Goal: Task Accomplishment & Management: Manage account settings

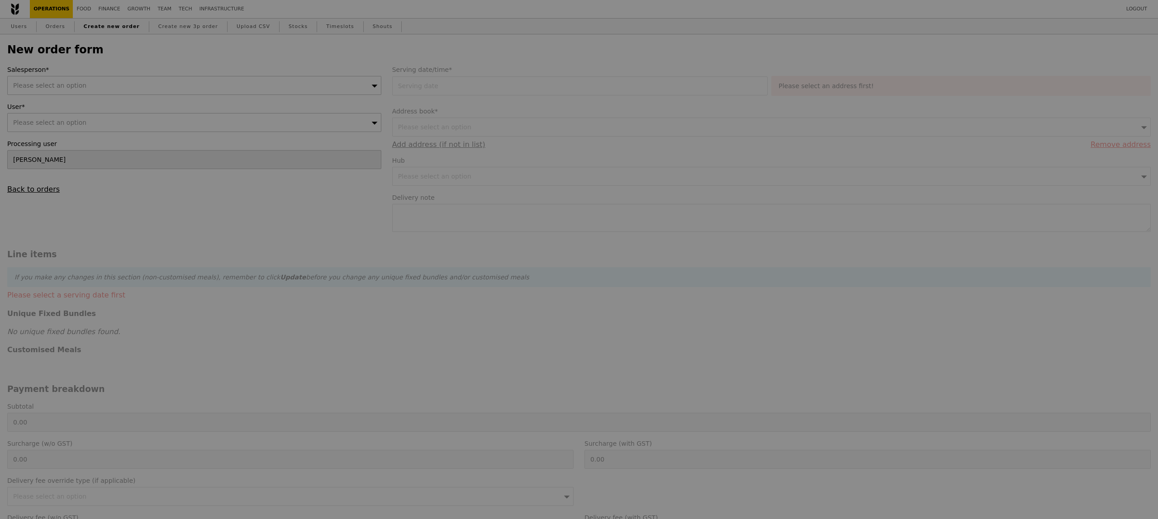
type input "Confirm"
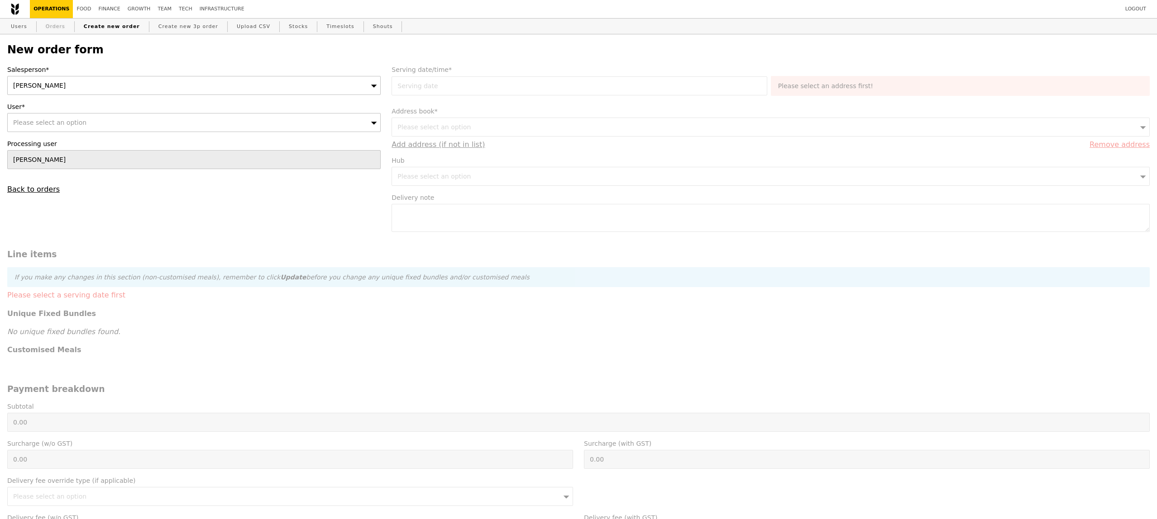
click at [58, 29] on link "Orders" at bounding box center [55, 27] width 27 height 16
select select "100"
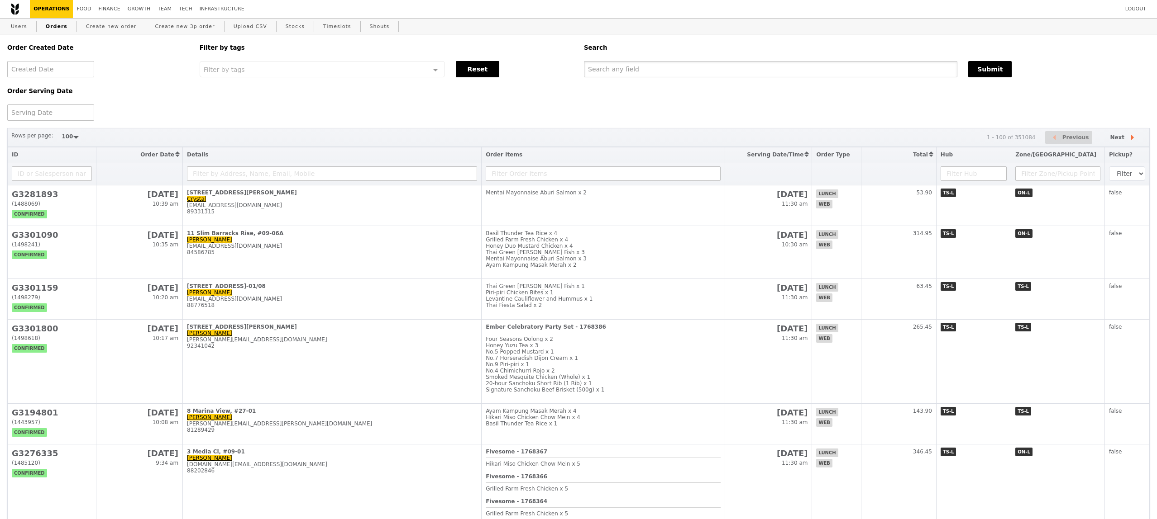
click at [671, 71] on input "text" at bounding box center [770, 69] width 373 height 16
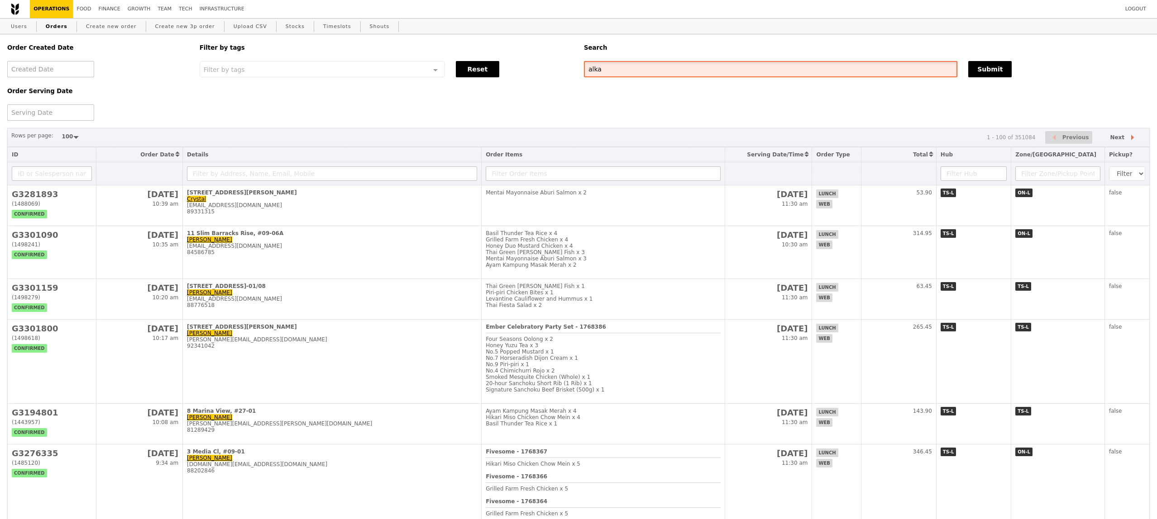
type input "alka"
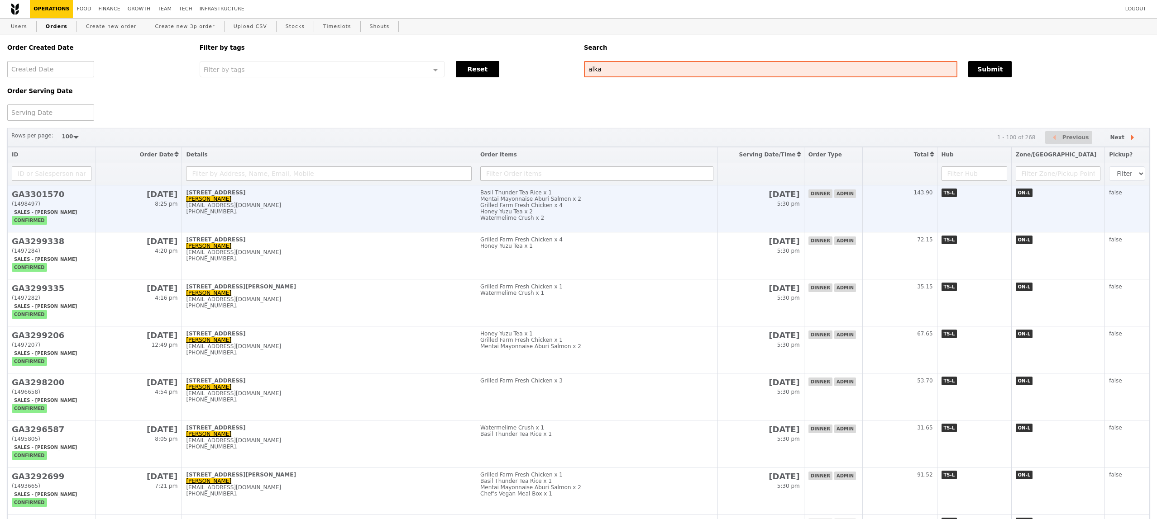
click at [634, 211] on div "Honey Yuzu Tea x 2" at bounding box center [596, 212] width 233 height 6
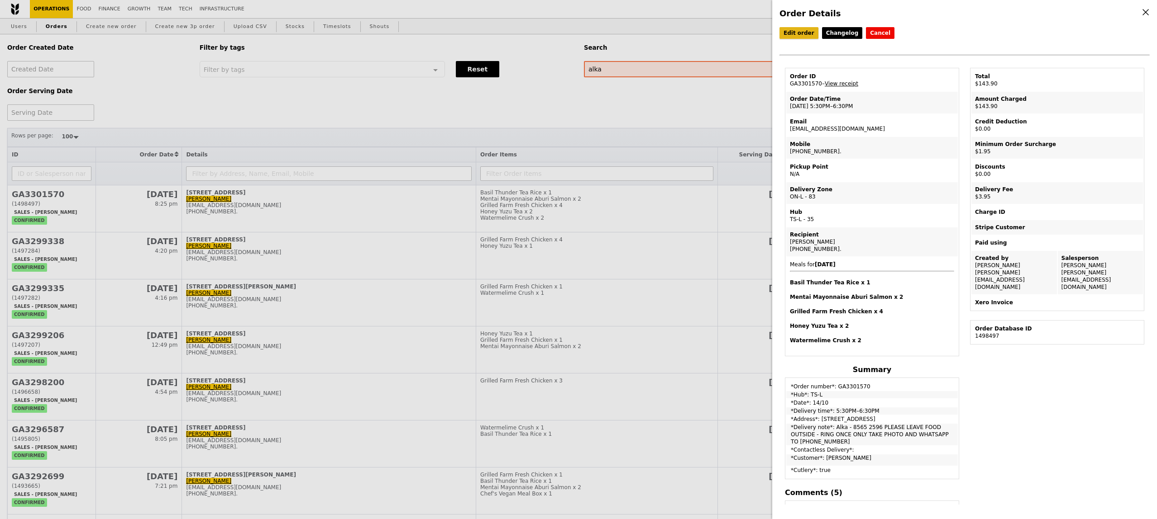
click at [788, 27] on link "Edit order" at bounding box center [798, 33] width 39 height 12
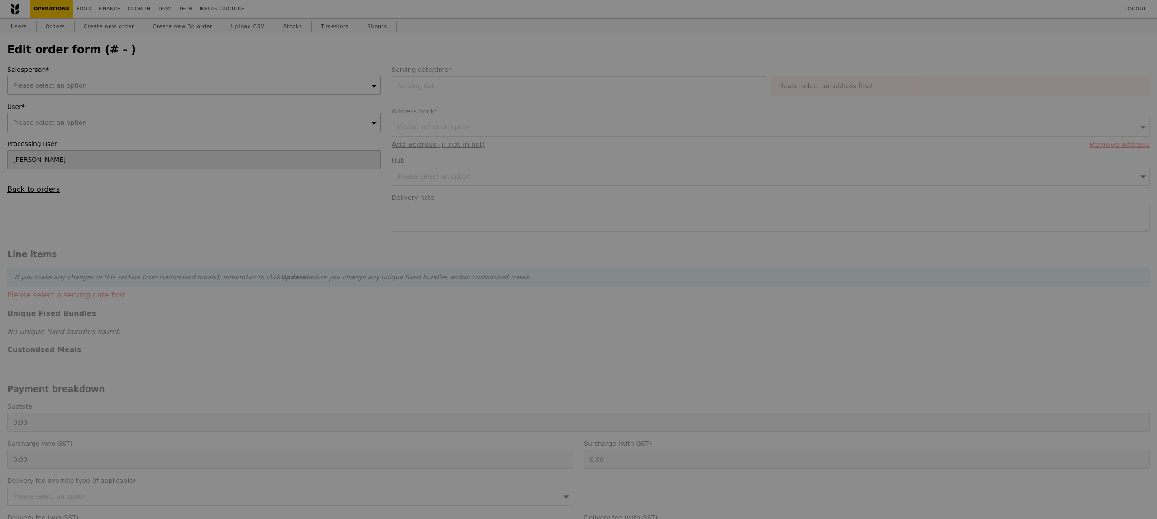
type input "[DATE]"
type textarea "Alka - 8565 2596 PLEASE LEAVE FOOD OUTSIDE - RING ONCE ONLY TAKE PHOTO AND WHAT…"
type input "138.00"
type input "1.79"
type input "1.95"
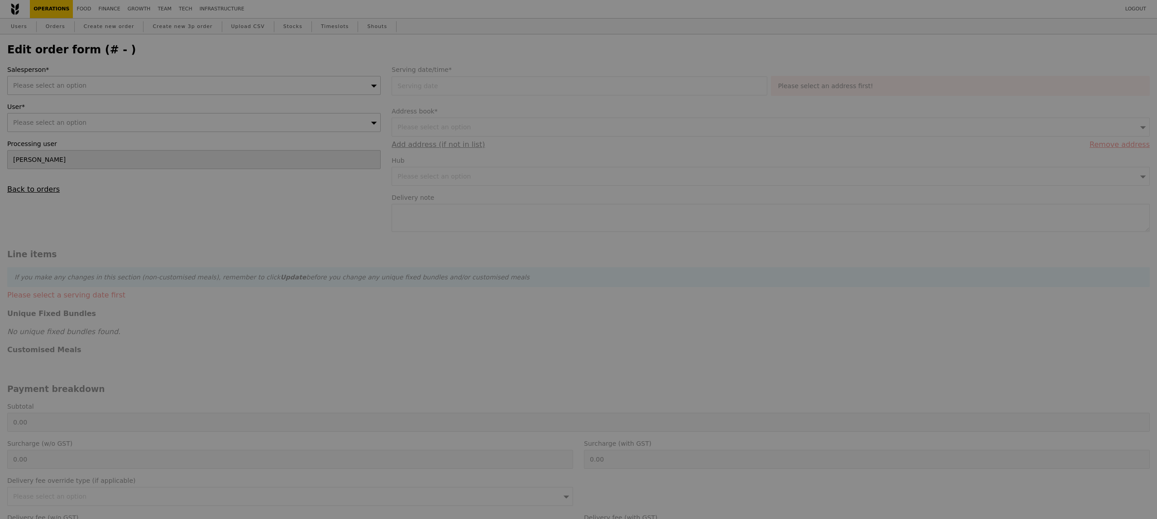
type input "3.62"
type input "3.95"
type input "143.90"
type input "Loading..."
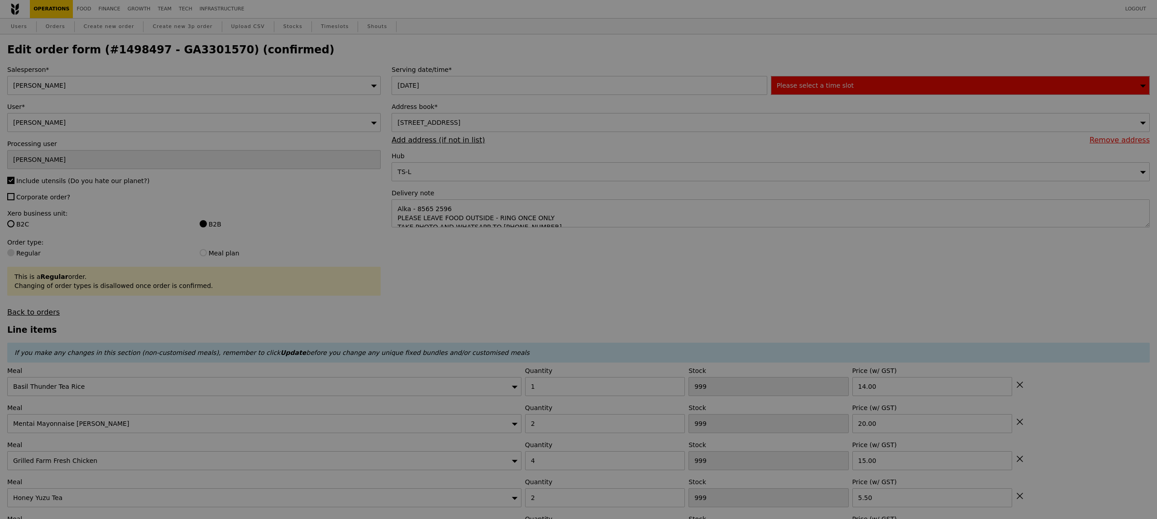
type input "6"
type input "3"
type input "7"
type input "486"
type input "494"
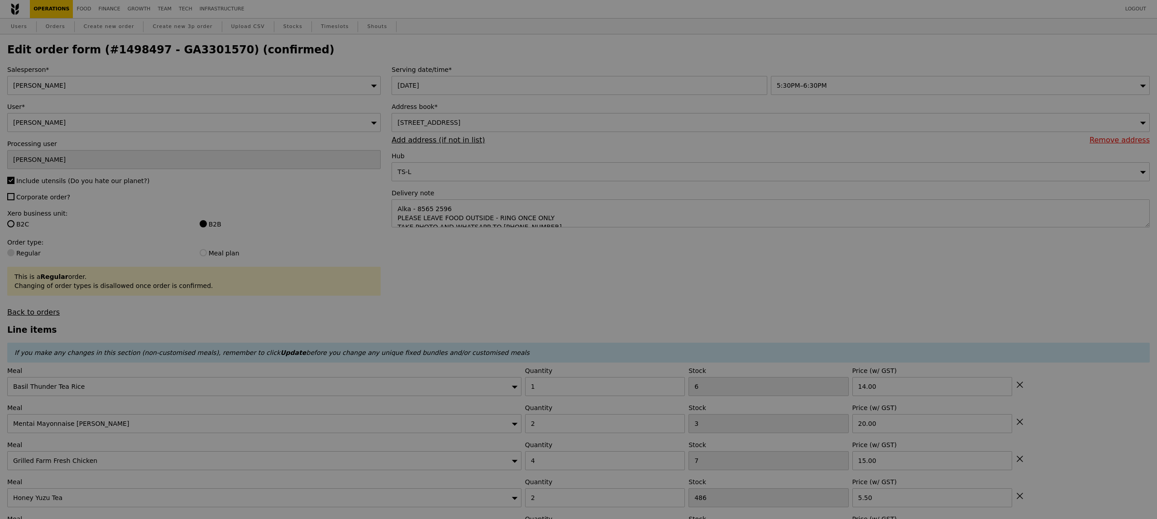
type input "Update"
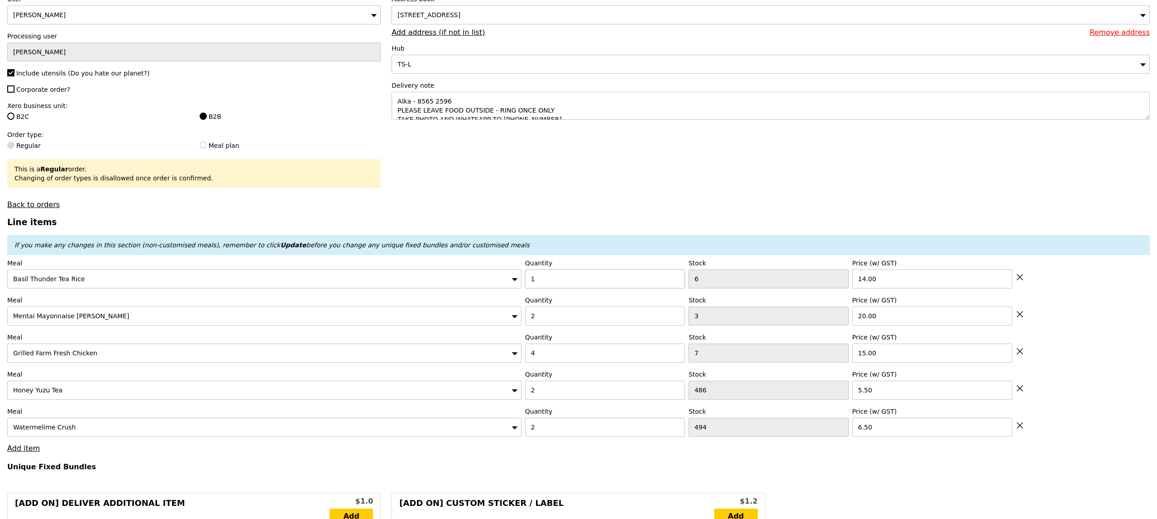
scroll to position [183, 0]
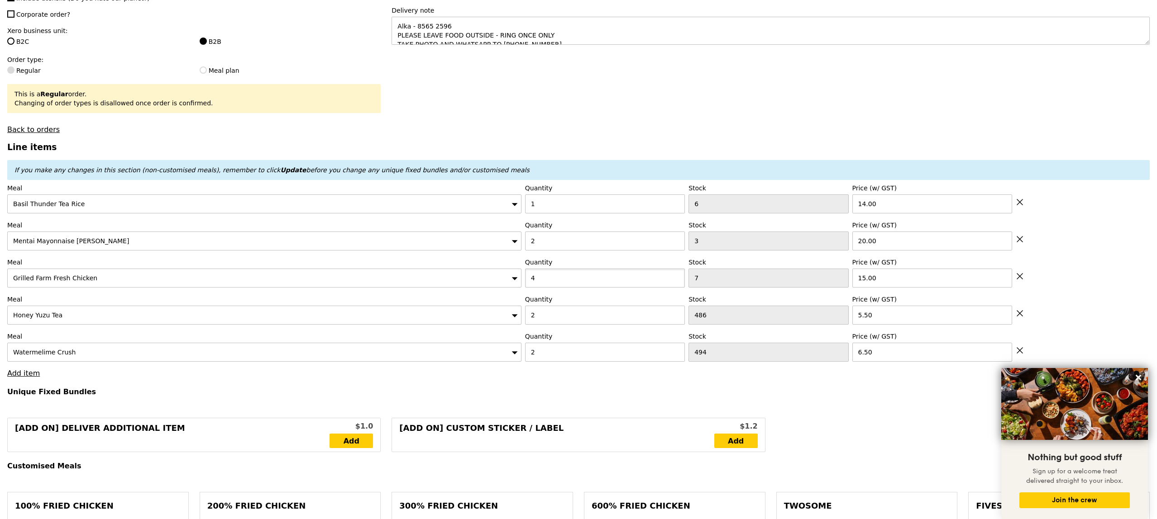
drag, startPoint x: 570, startPoint y: 275, endPoint x: 521, endPoint y: 277, distance: 48.9
click at [522, 276] on div "Meal Grilled Farm Fresh Chicken Quantity 4 Stock 7 Price (w/ GST) 15.00" at bounding box center [578, 273] width 1142 height 30
type input "5"
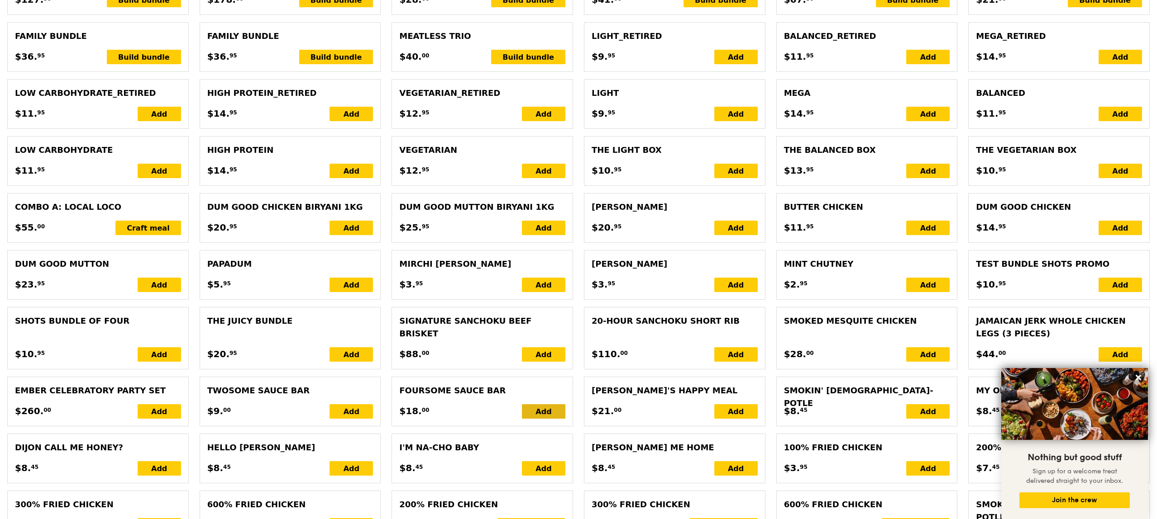
type input "Loading..."
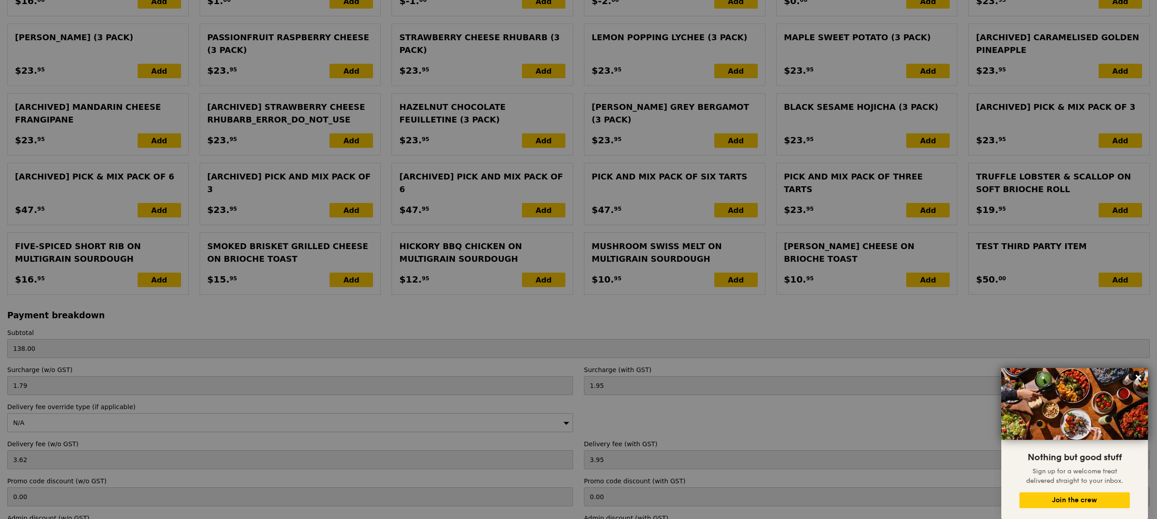
type input "0.00"
type input "5.90"
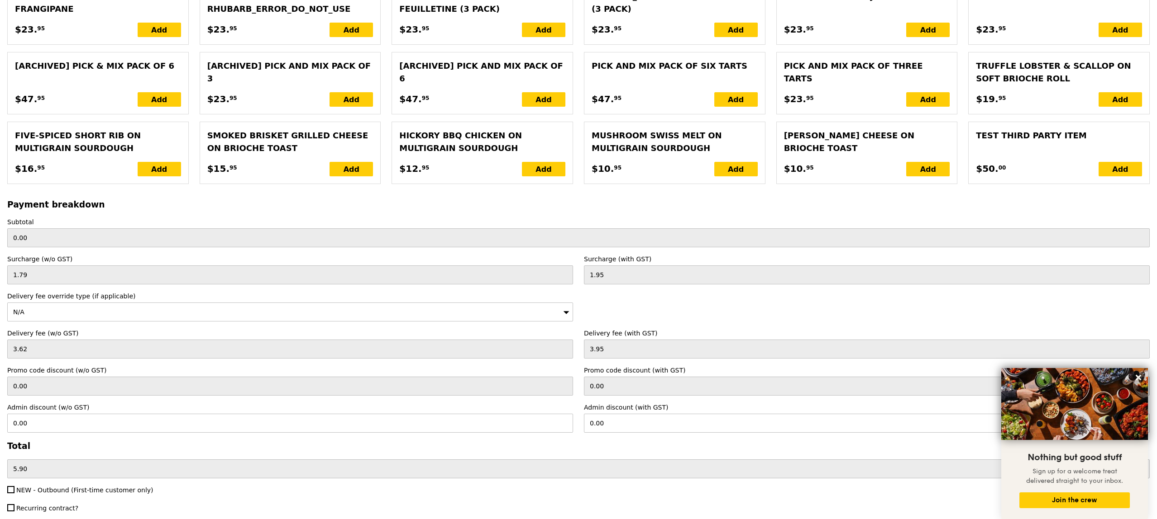
scroll to position [1894, 0]
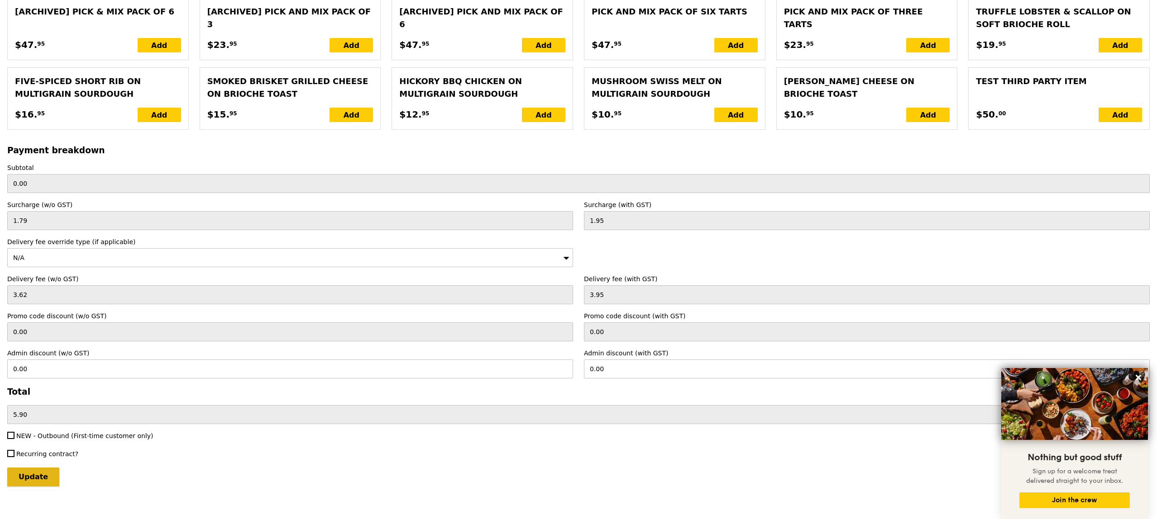
click at [41, 468] on input "Update" at bounding box center [33, 477] width 52 height 19
type input "Loading..."
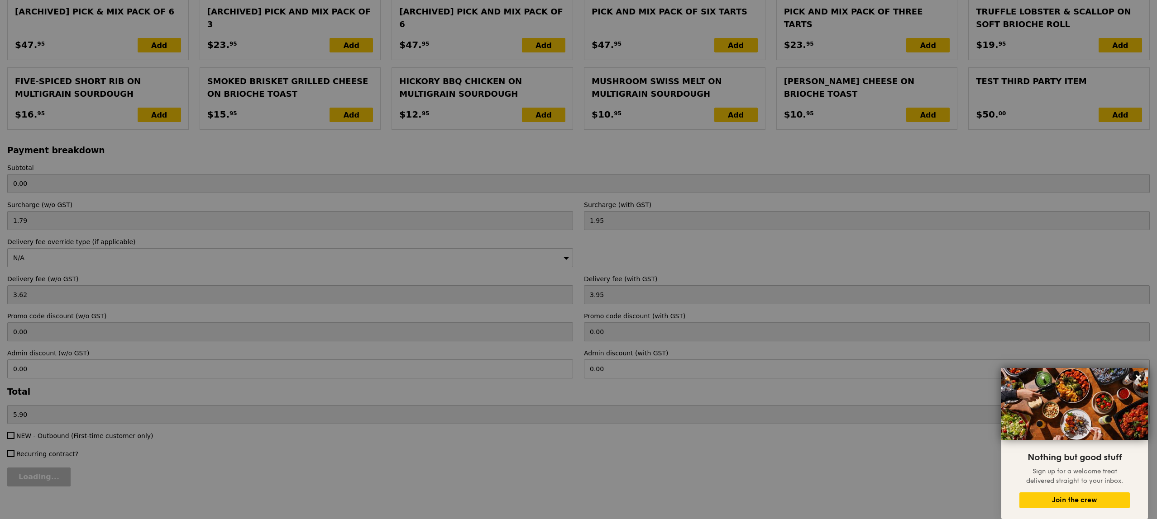
type input "153.00"
type input "158.90"
type input "Update"
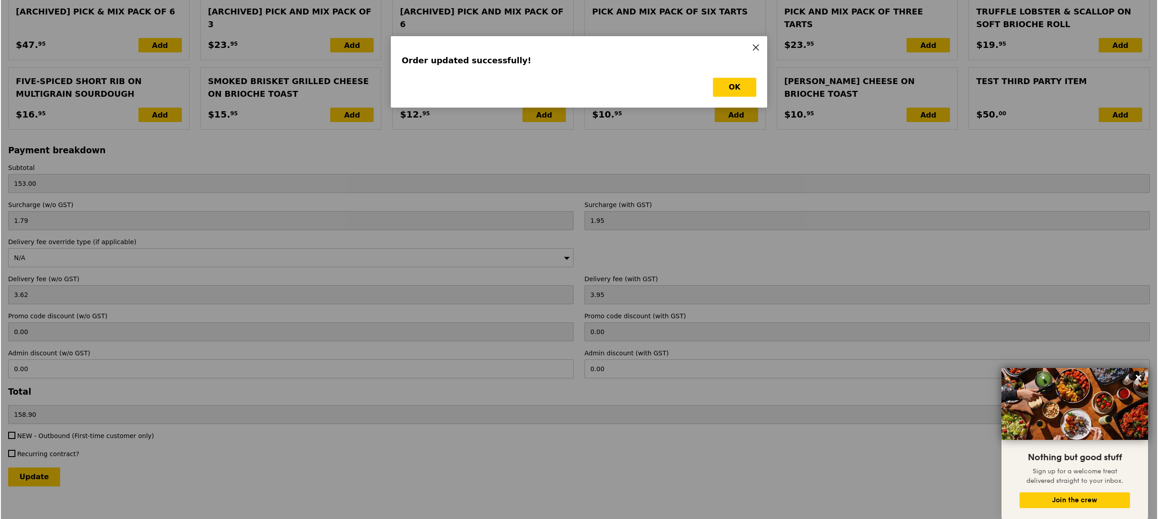
scroll to position [0, 0]
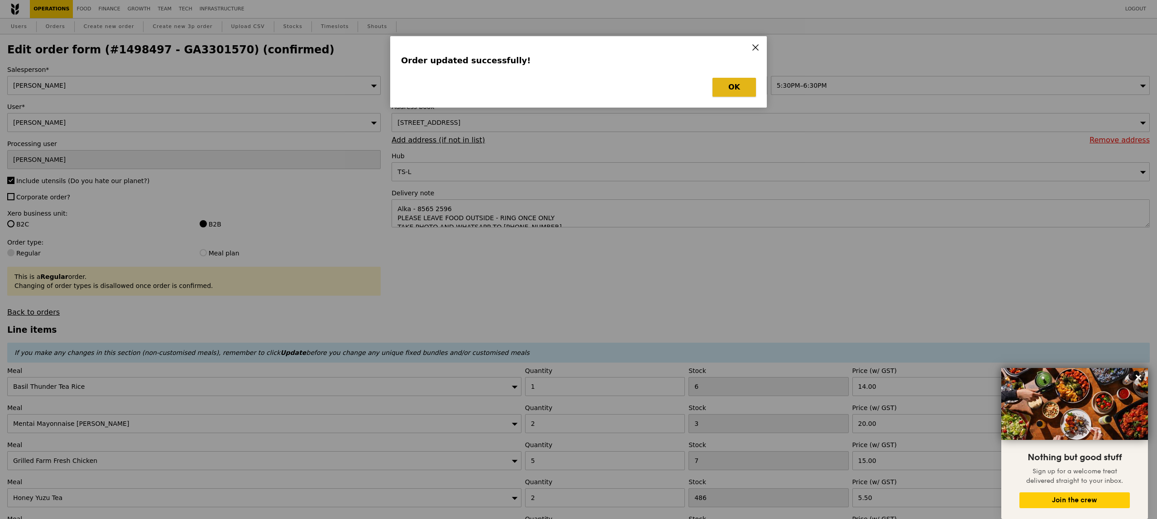
click at [739, 92] on button "OK" at bounding box center [733, 87] width 43 height 19
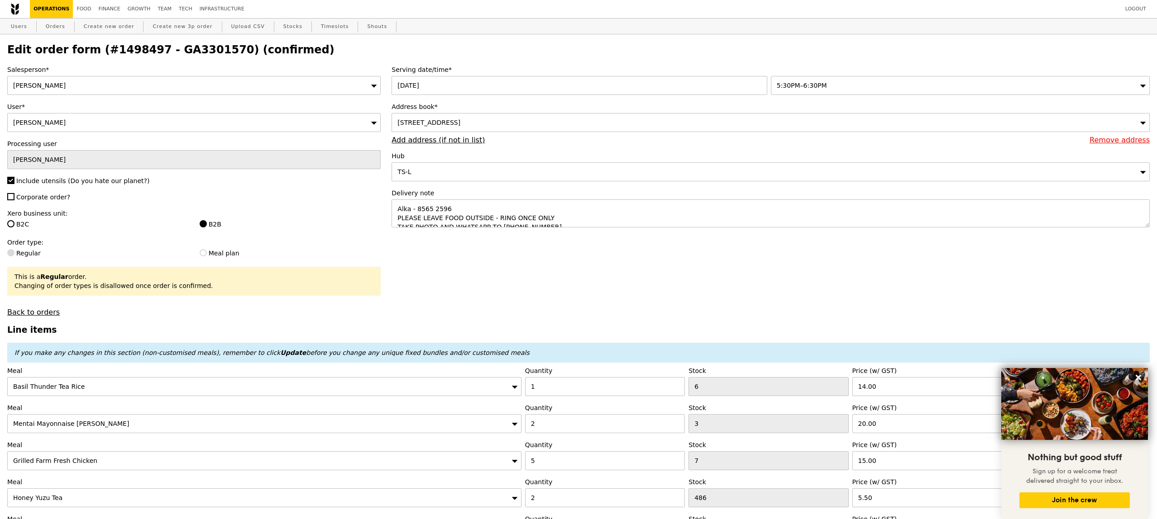
click at [200, 50] on h2 "Edit order form (#1498497 - GA3301570) (confirmed)" at bounding box center [578, 49] width 1142 height 13
copy h2 "GA3301570"
click at [62, 28] on link "Orders" at bounding box center [55, 27] width 27 height 16
select select "100"
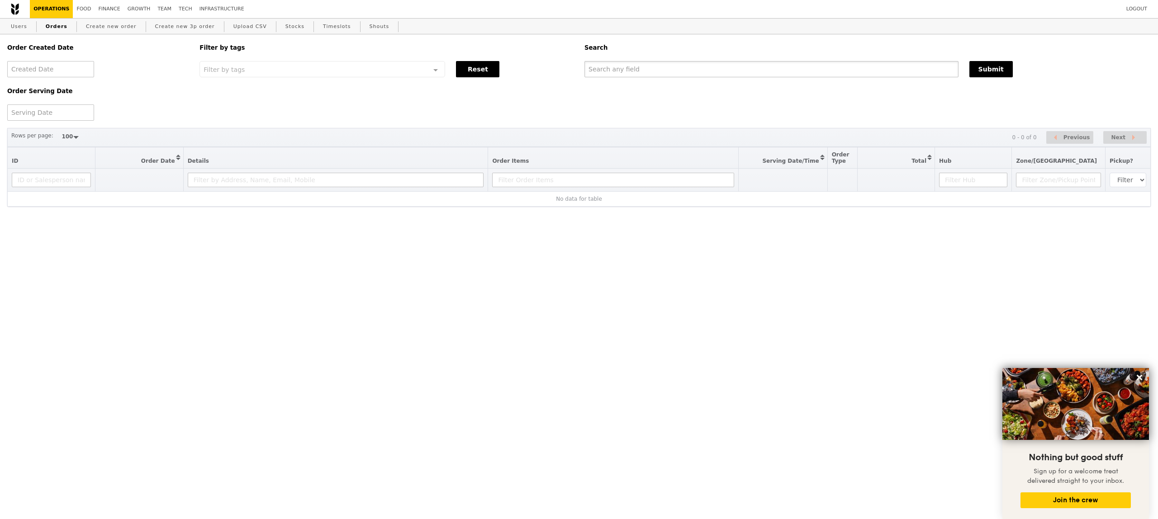
click at [615, 71] on input "text" at bounding box center [772, 69] width 374 height 16
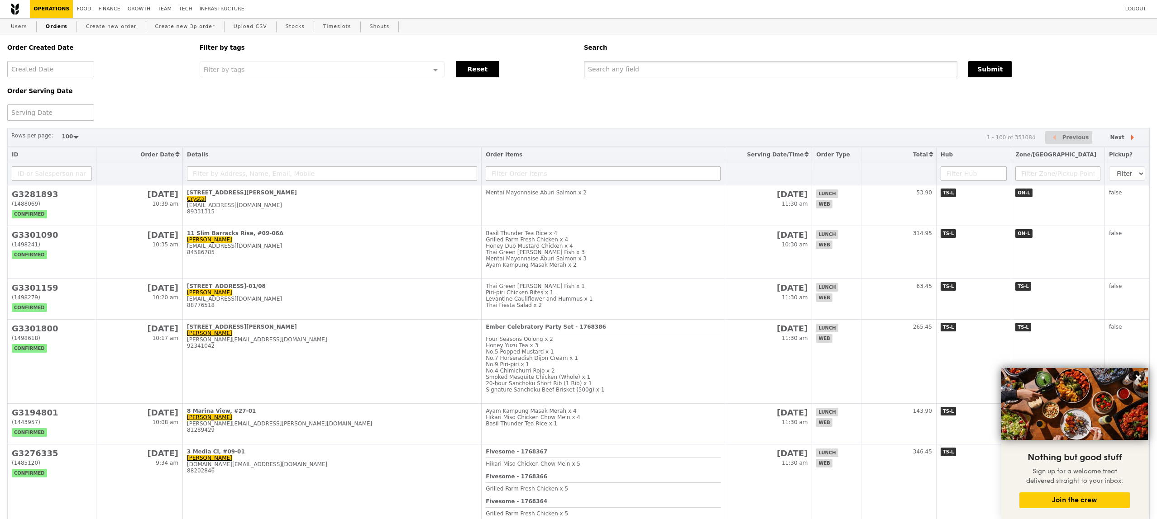
paste input "GA3301570"
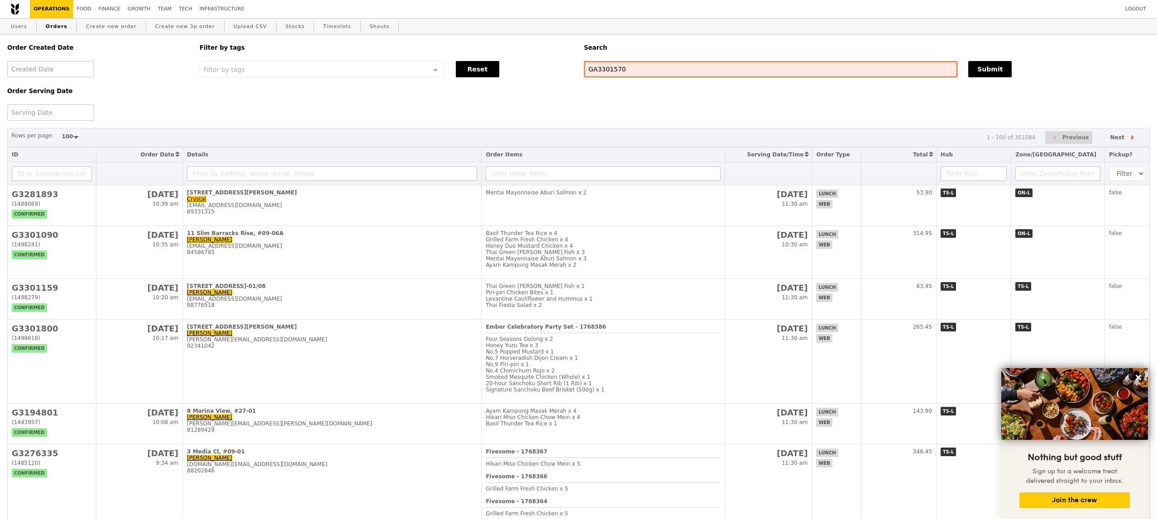
type input "GA3301570"
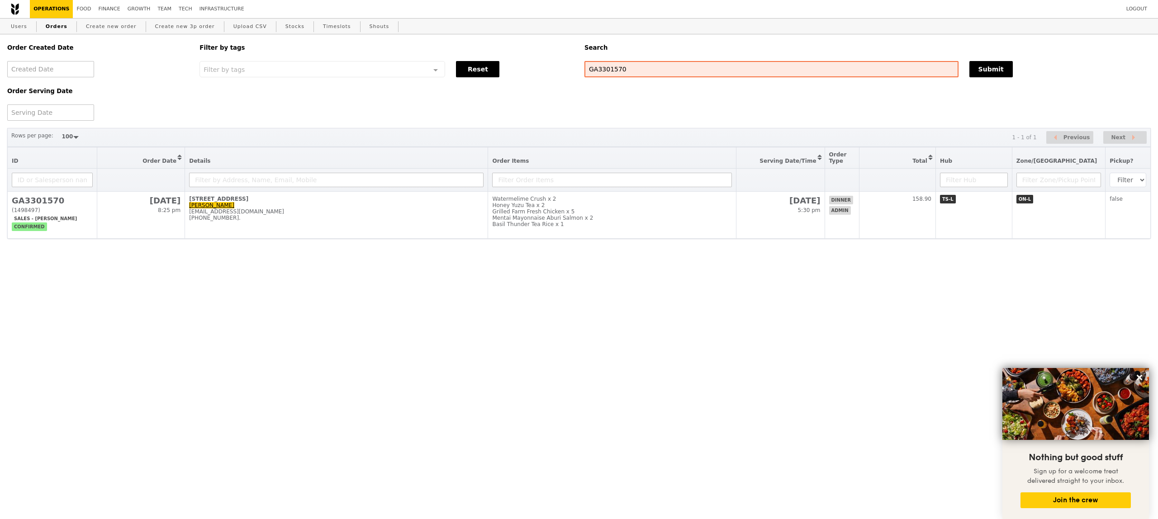
click at [711, 248] on div "Order Created Date Order Serving Date Filter by tags Filter by tags Meal_Plan W…" at bounding box center [579, 158] width 1158 height 248
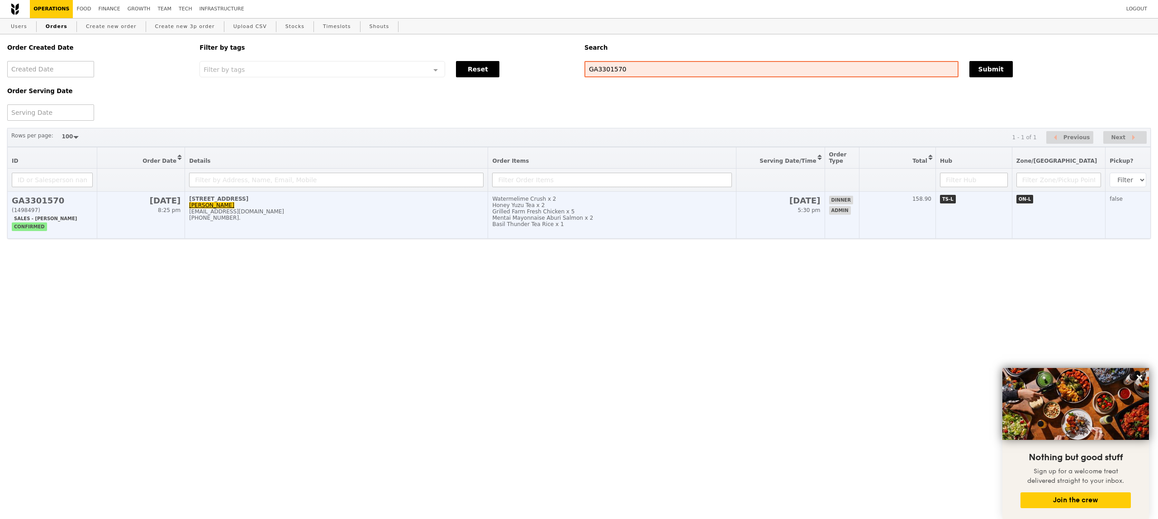
click at [714, 232] on td "Watermelime Crush x 2 Honey Yuzu Tea x 2 Grilled Farm Fresh Chicken x 5 Mentai …" at bounding box center [612, 215] width 248 height 47
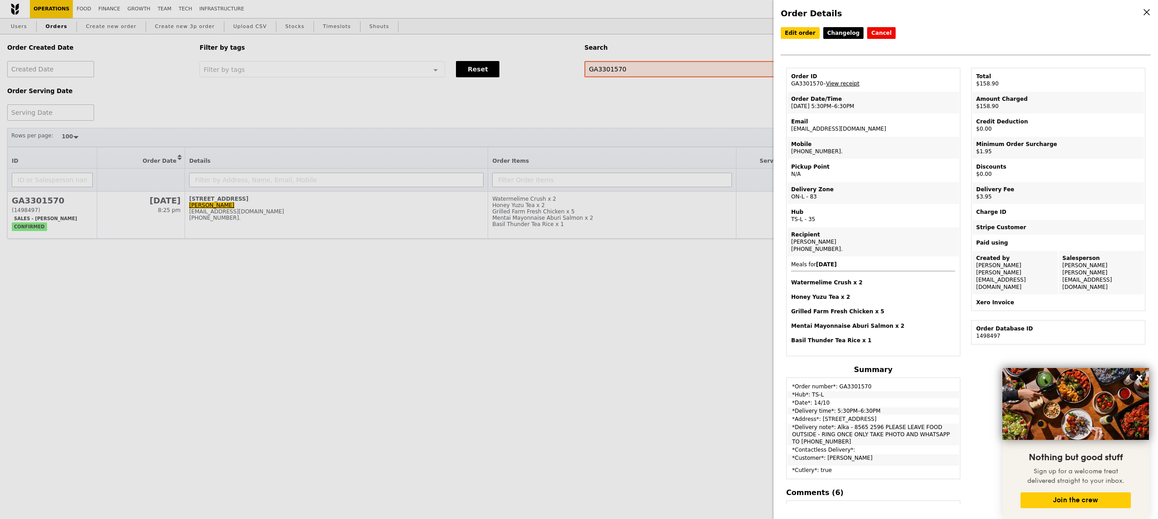
click at [834, 81] on link "View receipt" at bounding box center [842, 84] width 33 height 6
